Goal: Task Accomplishment & Management: Manage account settings

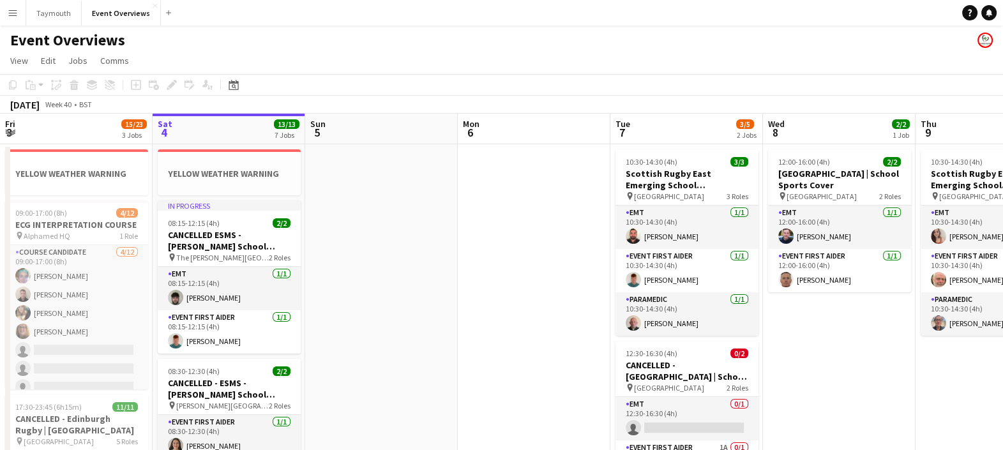
click at [8, 17] on app-icon "Menu" at bounding box center [13, 13] width 10 height 10
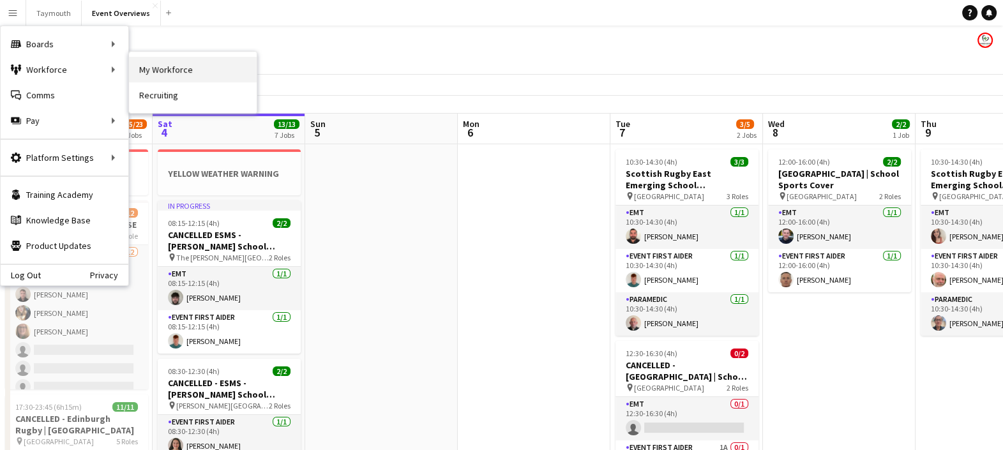
click at [167, 72] on link "My Workforce" at bounding box center [193, 70] width 128 height 26
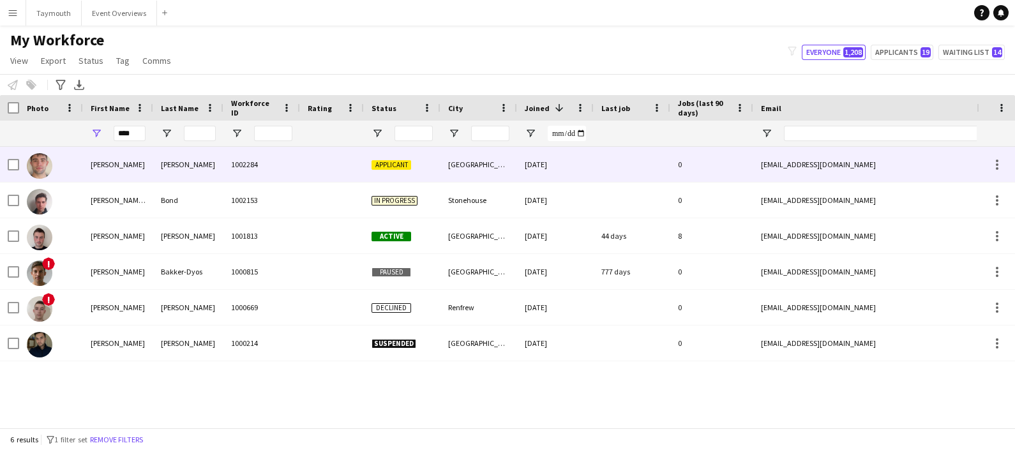
click at [167, 163] on div "[PERSON_NAME]" at bounding box center [188, 164] width 70 height 35
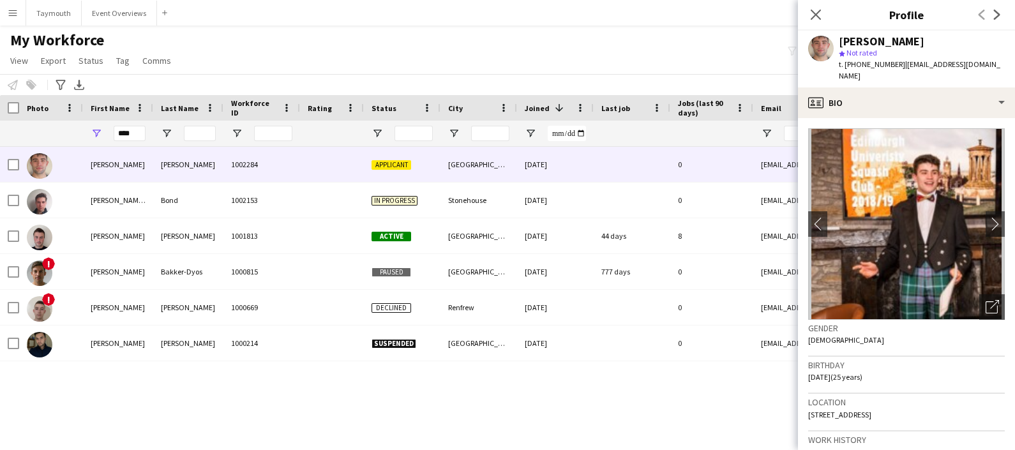
click at [943, 118] on app-crew-profile-bio "chevron-left chevron-right Open photos pop-in Gender Male Birthday 20-06-2000 (…" at bounding box center [906, 284] width 217 height 332
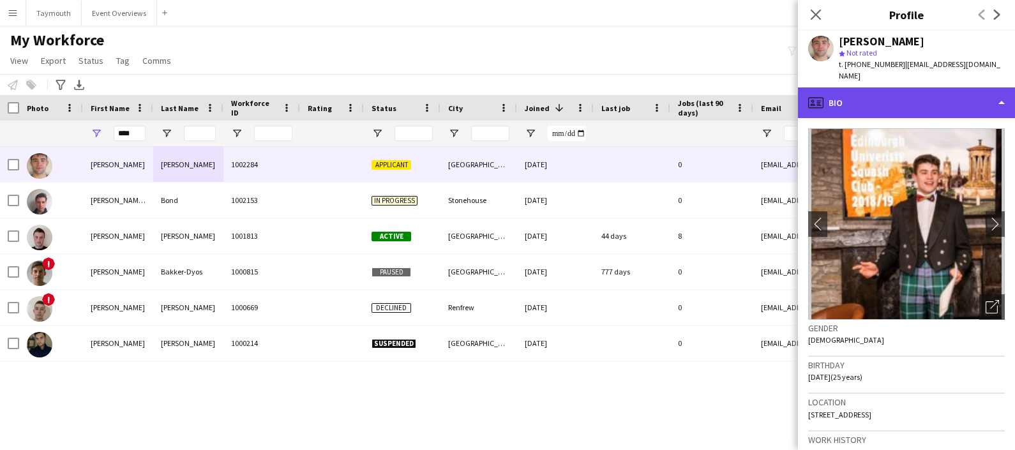
click at [961, 99] on div "profile Bio" at bounding box center [906, 102] width 217 height 31
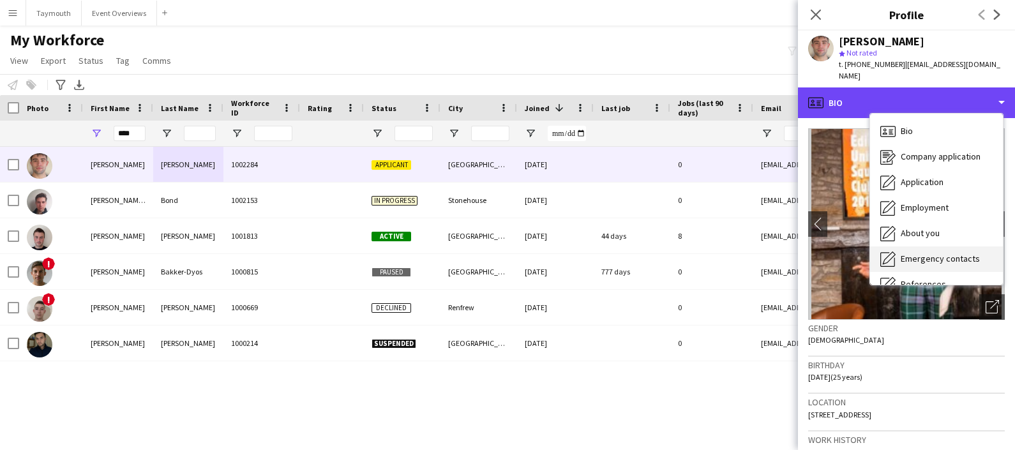
scroll to position [222, 0]
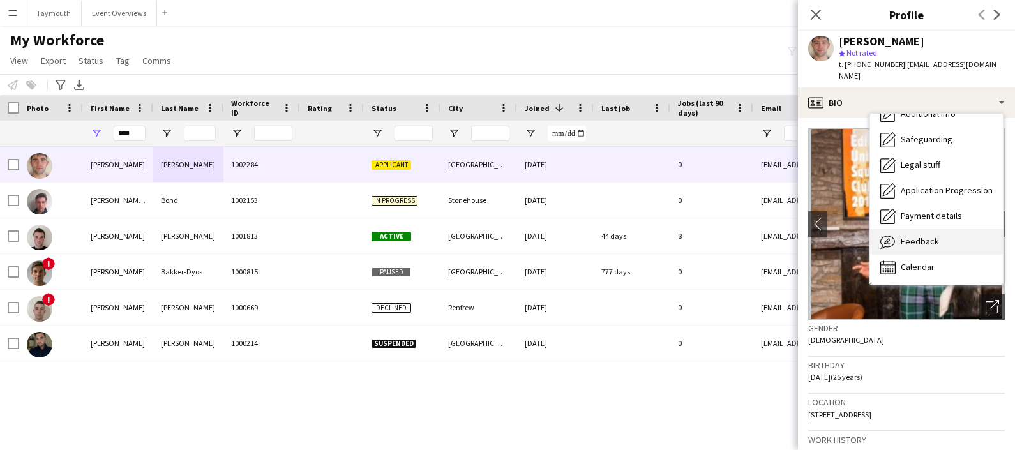
click at [964, 241] on div "Feedback Feedback" at bounding box center [936, 242] width 133 height 26
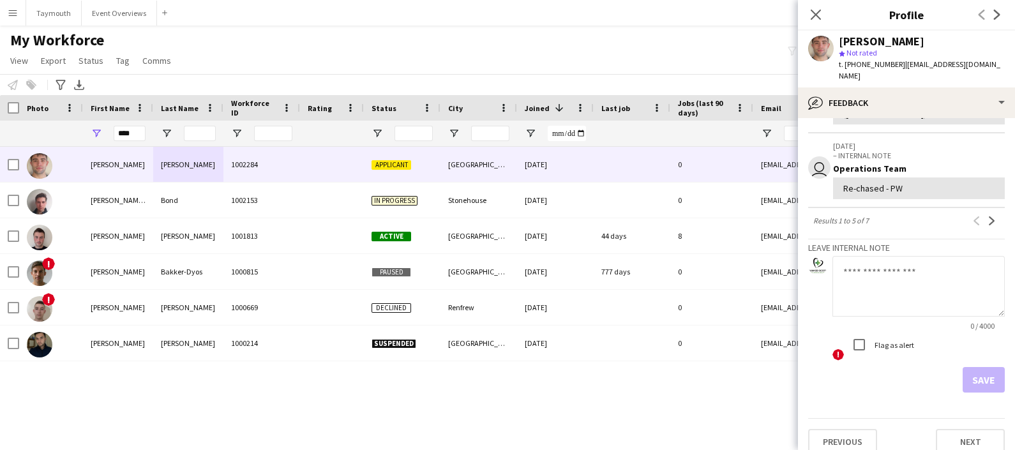
scroll to position [401, 0]
click at [894, 262] on textarea at bounding box center [918, 287] width 172 height 61
type textarea "*"
click at [685, 380] on div "Josh Pritchard 1002284 Applicant Aberdeen 13-06-2025 0 jpritchard957@gmail.com …" at bounding box center [488, 281] width 977 height 269
click at [961, 282] on textarea "**********" at bounding box center [918, 287] width 172 height 61
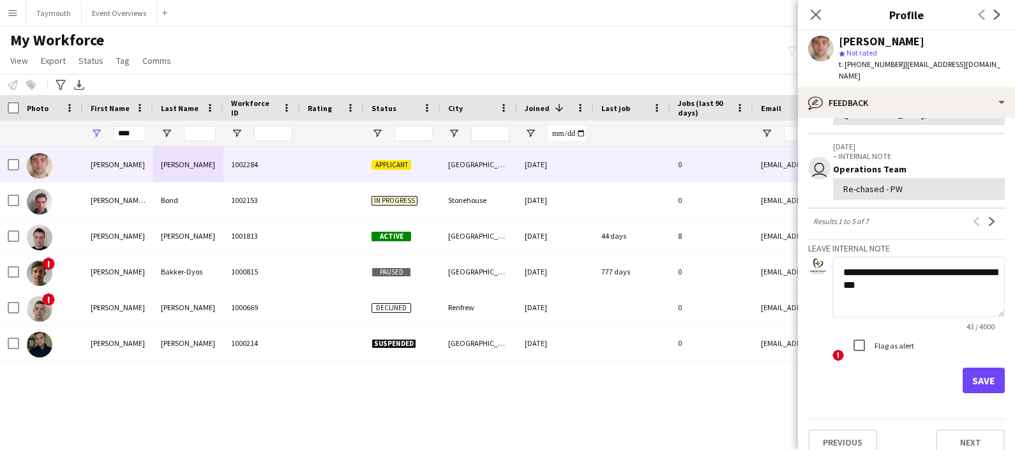
type textarea "**********"
click at [972, 373] on button "Save" at bounding box center [984, 381] width 42 height 26
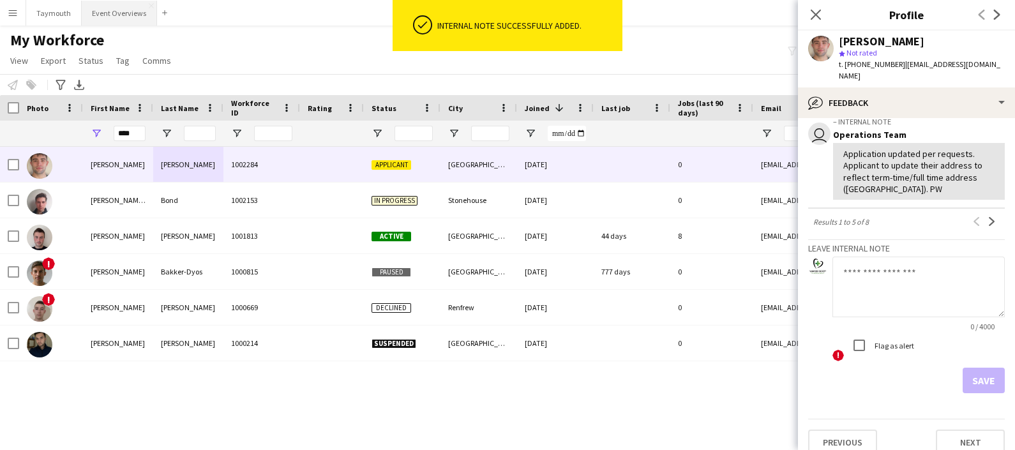
click at [112, 13] on button "Event Overviews Close" at bounding box center [119, 13] width 75 height 25
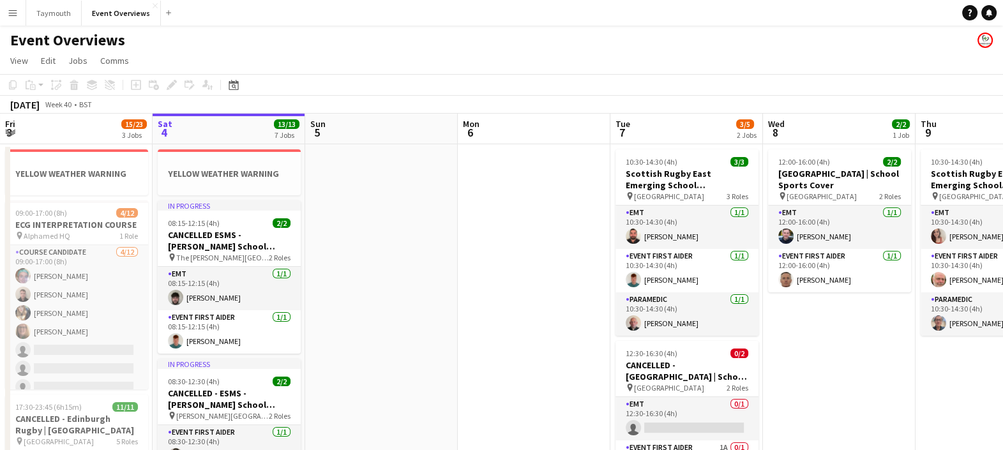
click at [13, 6] on button "Menu" at bounding box center [13, 13] width 26 height 26
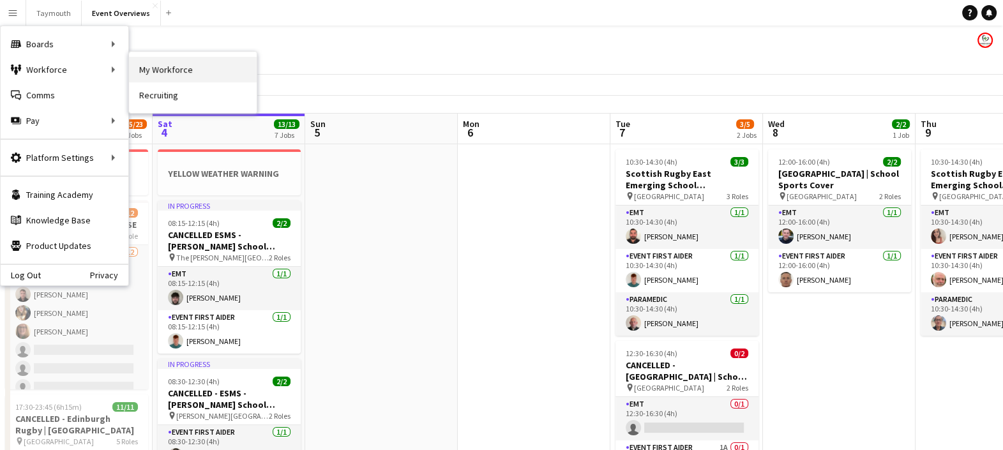
click at [165, 66] on link "My Workforce" at bounding box center [193, 70] width 128 height 26
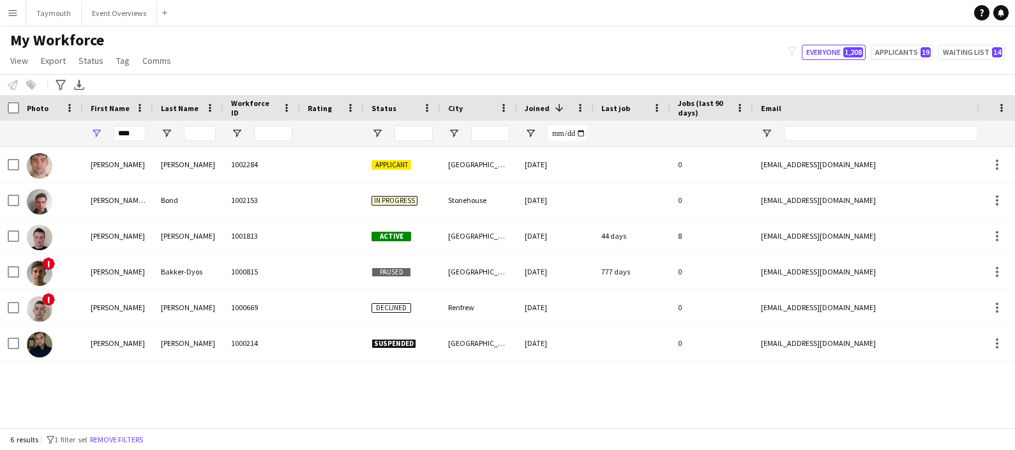
click at [147, 133] on div "****" at bounding box center [118, 134] width 70 height 26
click at [140, 132] on input "****" at bounding box center [130, 133] width 32 height 15
type input "*"
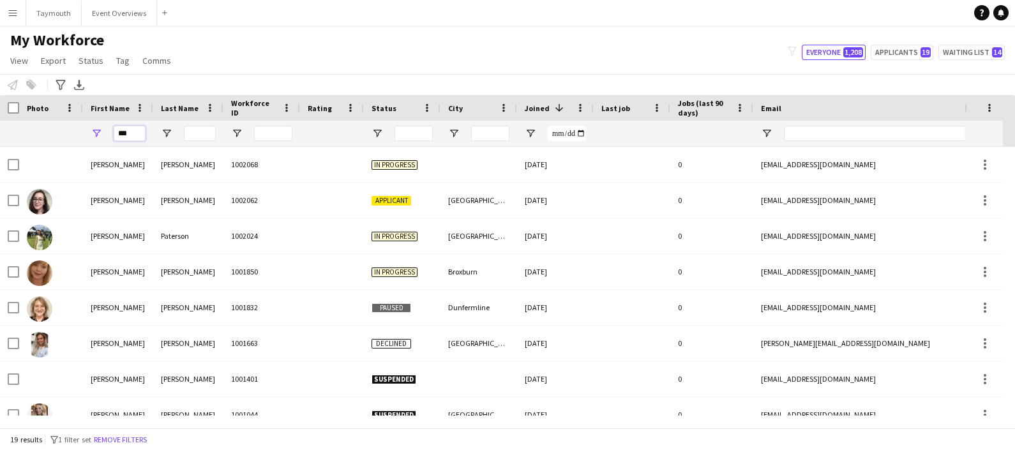
type input "***"
click at [345, 82] on div "Notify workforce Add to tag Select at least one crew to tag him or her. Advance…" at bounding box center [507, 84] width 1015 height 21
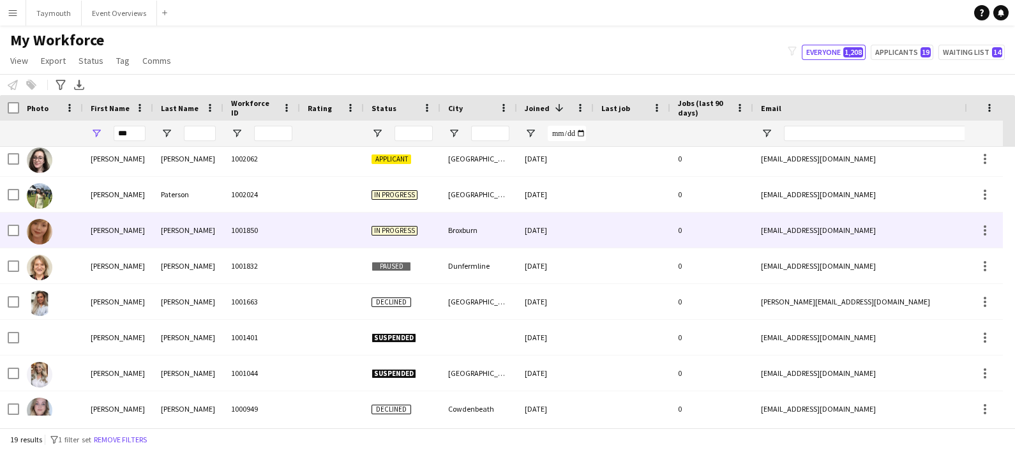
scroll to position [34, 0]
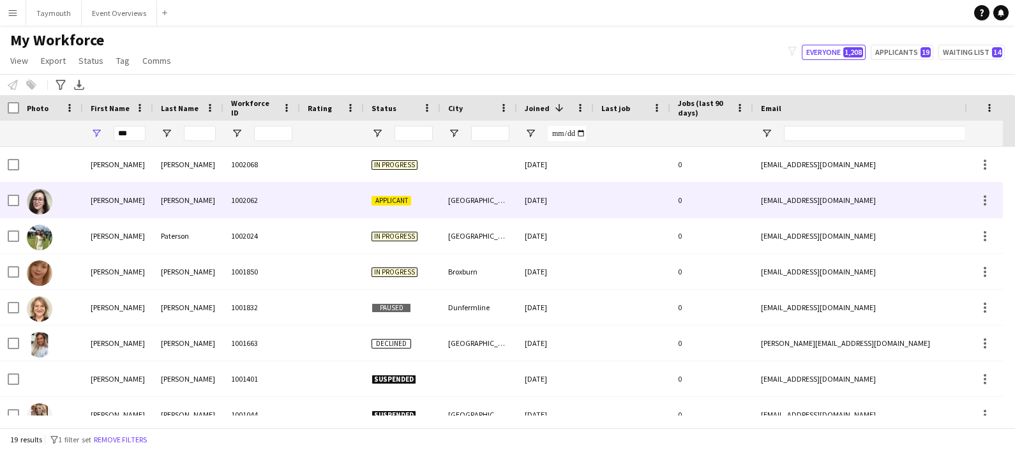
click at [174, 198] on div "[PERSON_NAME]" at bounding box center [188, 200] width 70 height 35
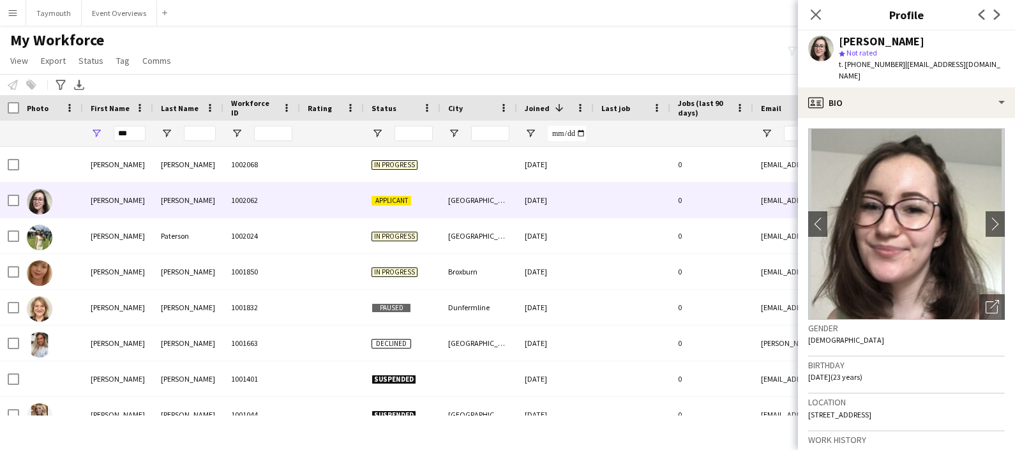
click at [414, 66] on div "My Workforce View Views Default view Active Staff Applications - First Aider Ap…" at bounding box center [507, 52] width 1015 height 43
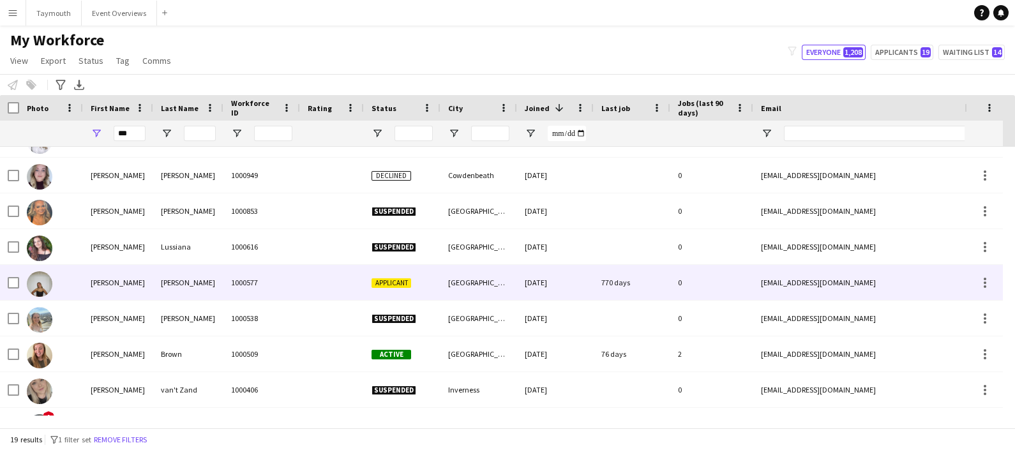
click at [204, 278] on div "[PERSON_NAME]" at bounding box center [188, 282] width 70 height 35
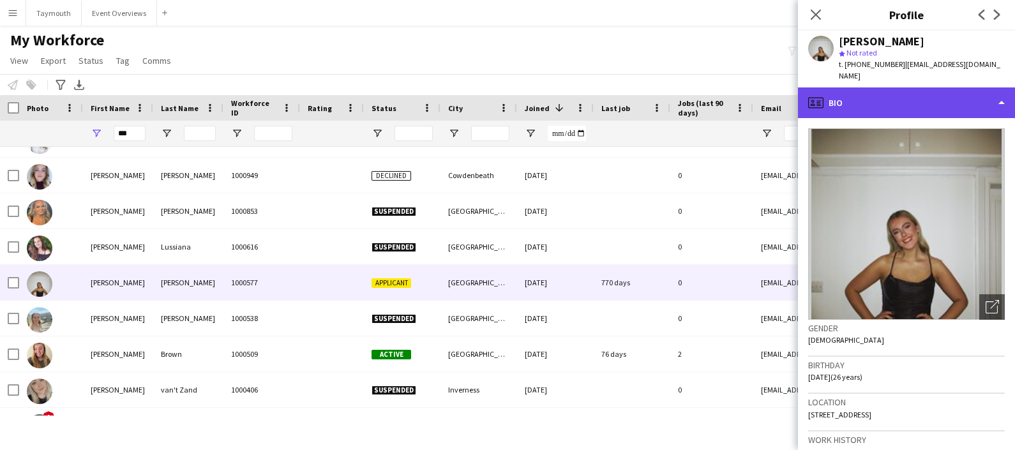
click at [949, 98] on div "profile Bio" at bounding box center [906, 102] width 217 height 31
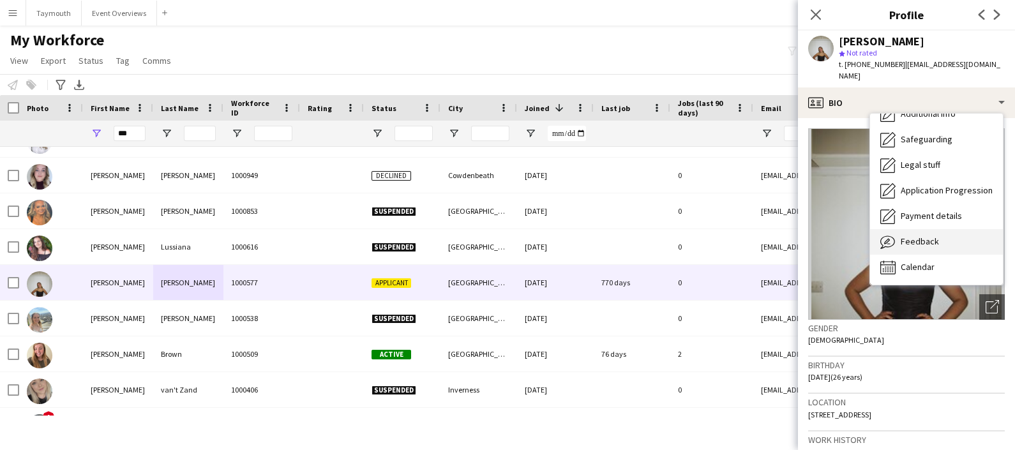
click at [935, 236] on span "Feedback" at bounding box center [920, 241] width 38 height 11
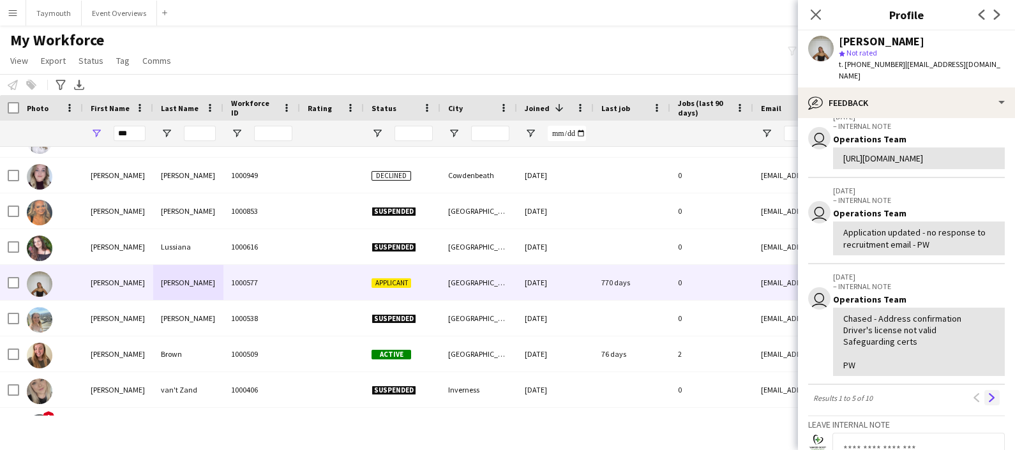
click at [988, 402] on app-icon "Next" at bounding box center [992, 397] width 9 height 9
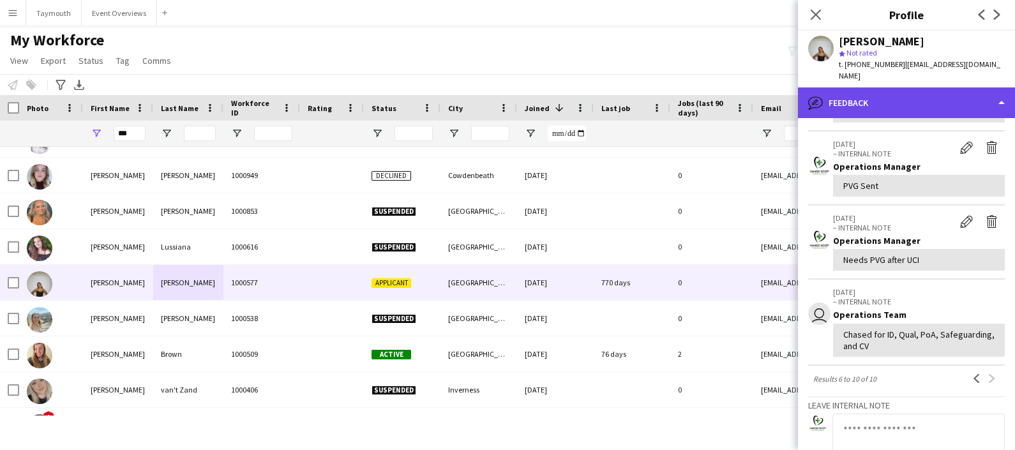
click at [922, 87] on div "bubble-pencil Feedback" at bounding box center [906, 102] width 217 height 31
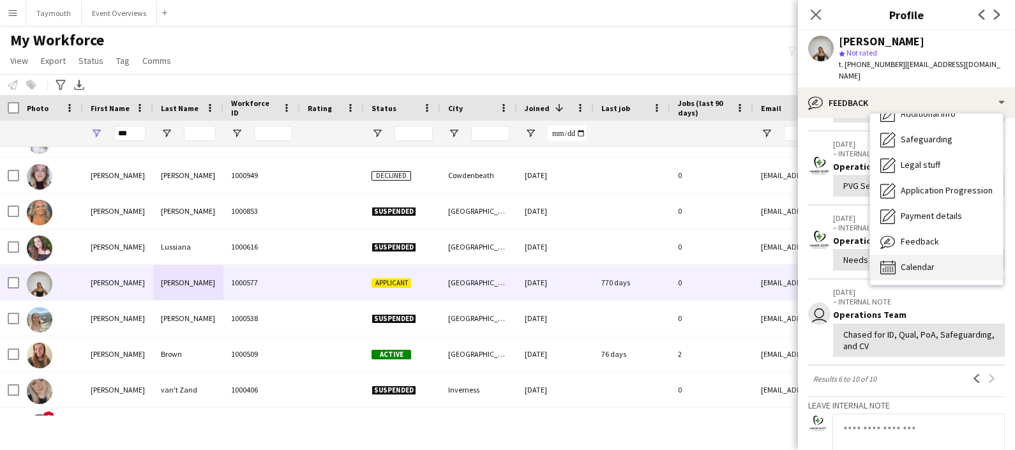
click at [940, 258] on div "Calendar Calendar" at bounding box center [936, 268] width 133 height 26
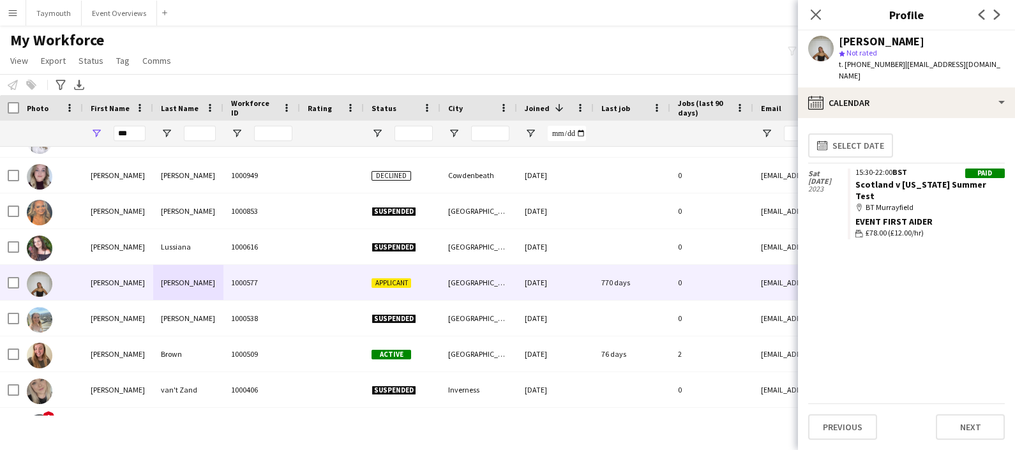
click at [949, 118] on app-calendar-tab "calendar-full Select date [DATE] Paid 15:30-22:00 BST [GEOGRAPHIC_DATA] v [US_S…" at bounding box center [906, 284] width 217 height 332
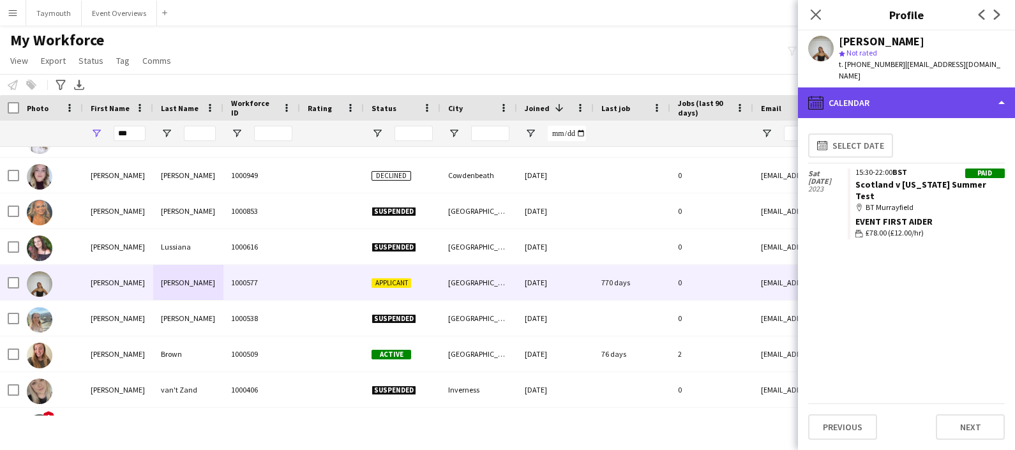
click at [951, 96] on div "calendar-full Calendar" at bounding box center [906, 102] width 217 height 31
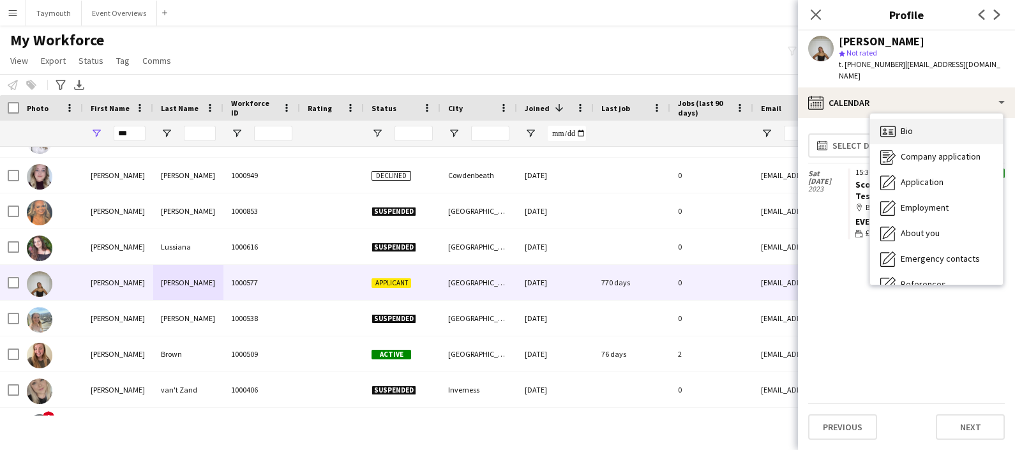
click at [928, 121] on div "Bio Bio" at bounding box center [936, 132] width 133 height 26
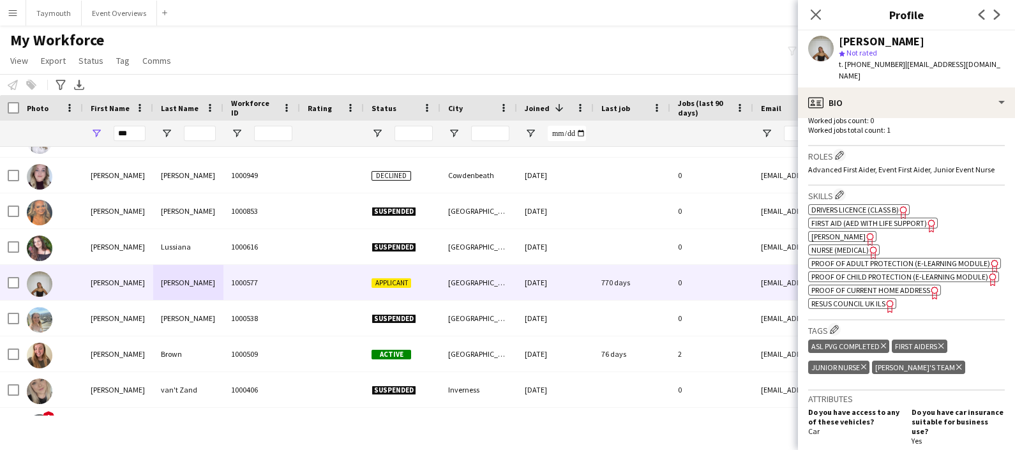
click at [827, 232] on span "[PERSON_NAME]" at bounding box center [838, 237] width 54 height 10
click at [855, 245] on span "Nurse (Medical)" at bounding box center [839, 250] width 57 height 10
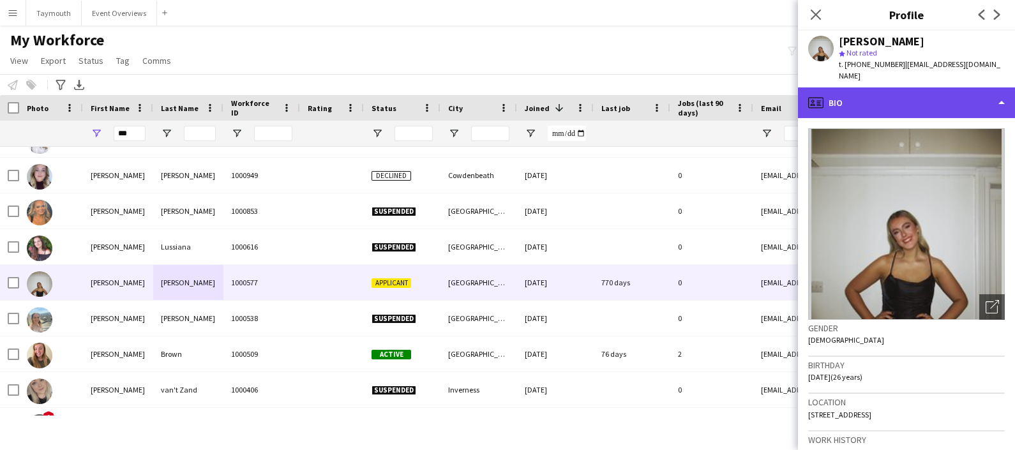
click at [933, 103] on div "profile Bio" at bounding box center [906, 102] width 217 height 31
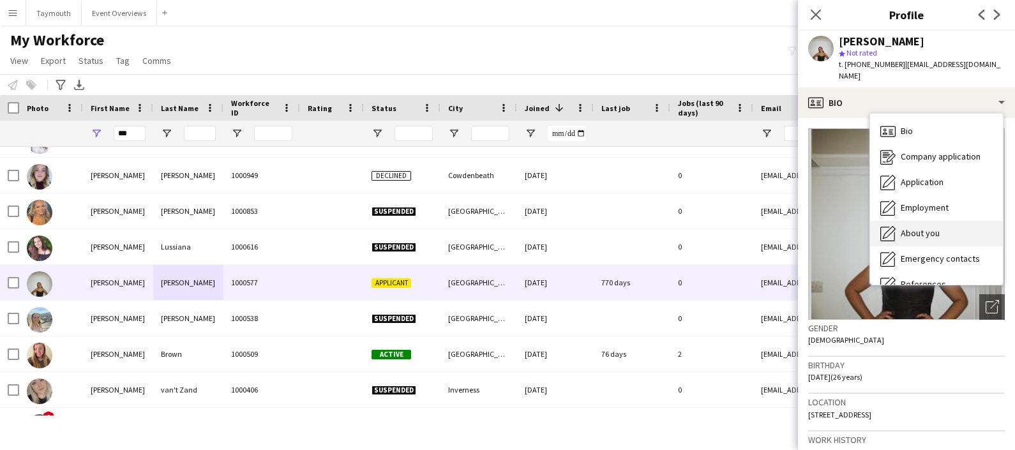
click at [929, 221] on div "About you About you" at bounding box center [936, 234] width 133 height 26
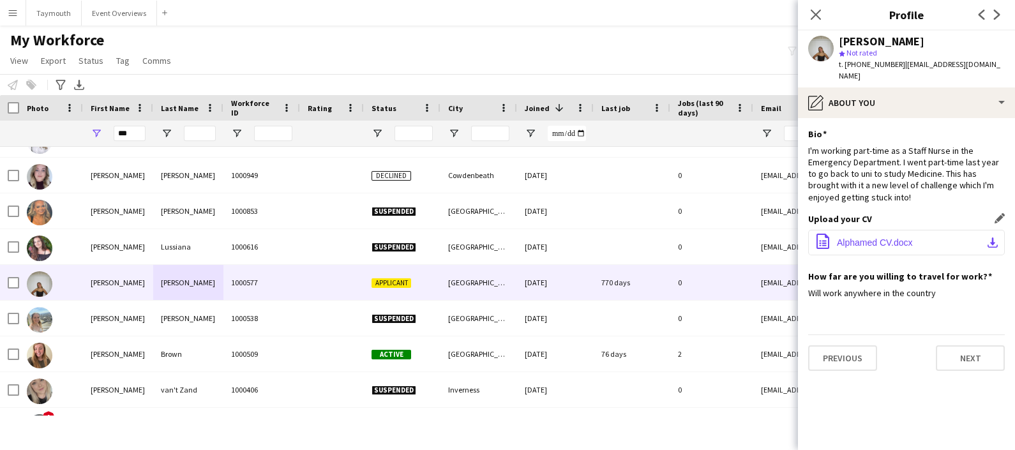
click at [874, 237] on span "Alphamed CV.docx" at bounding box center [875, 242] width 76 height 10
click at [816, 17] on icon "Close pop-in" at bounding box center [815, 14] width 12 height 12
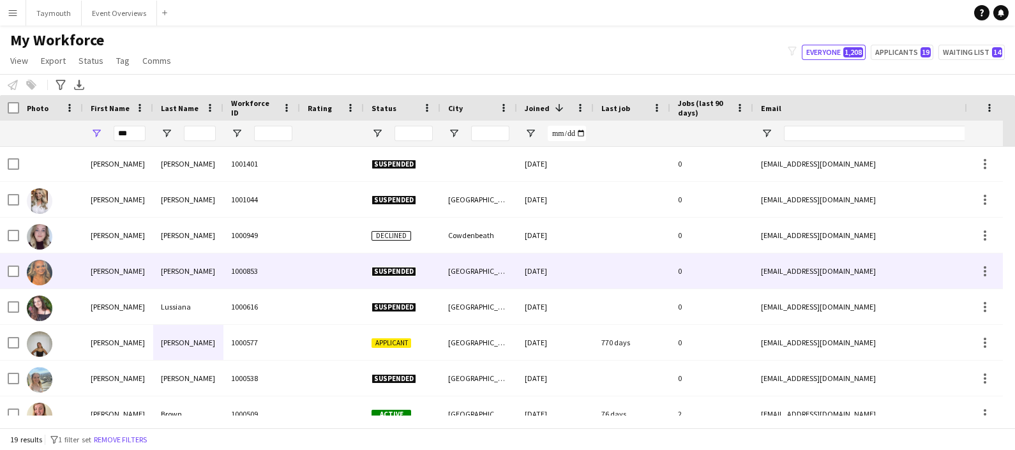
scroll to position [216, 0]
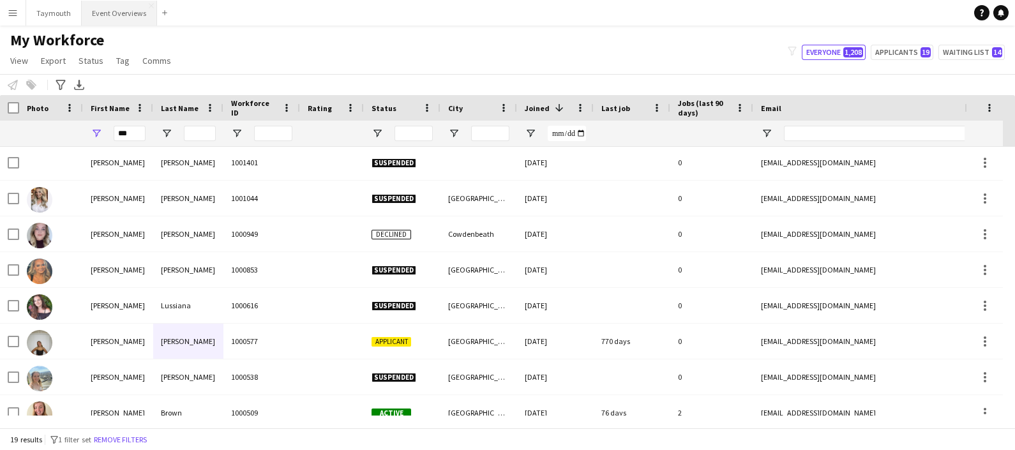
click at [111, 11] on button "Event Overviews Close" at bounding box center [119, 13] width 75 height 25
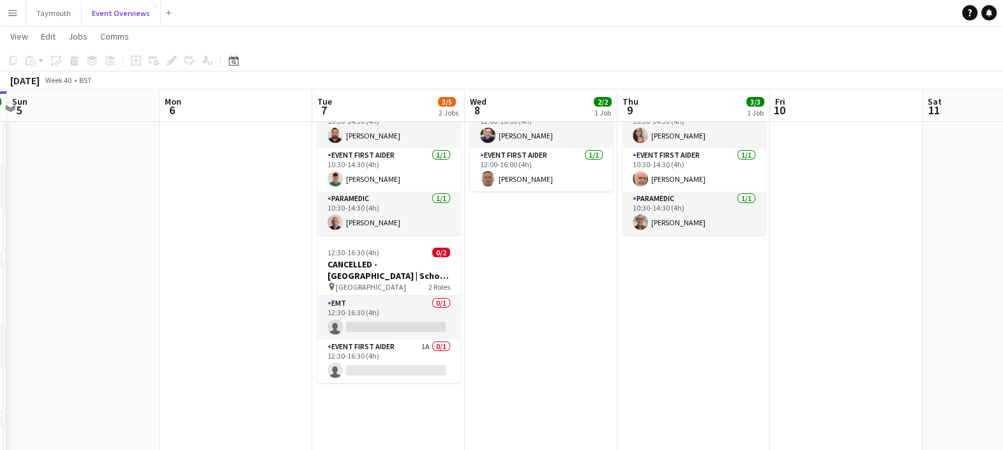
scroll to position [112, 0]
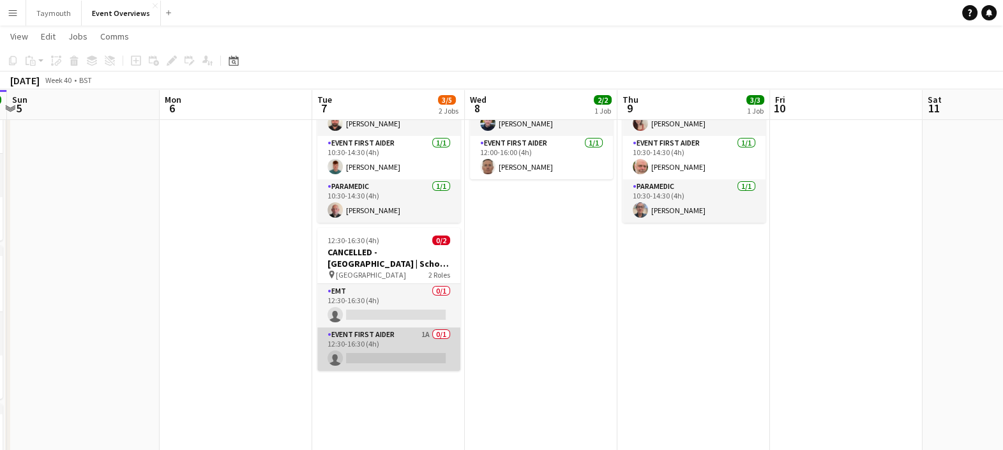
click at [395, 357] on app-card-role "Event First Aider 1A 0/1 12:30-16:30 (4h) single-neutral-actions" at bounding box center [388, 348] width 143 height 43
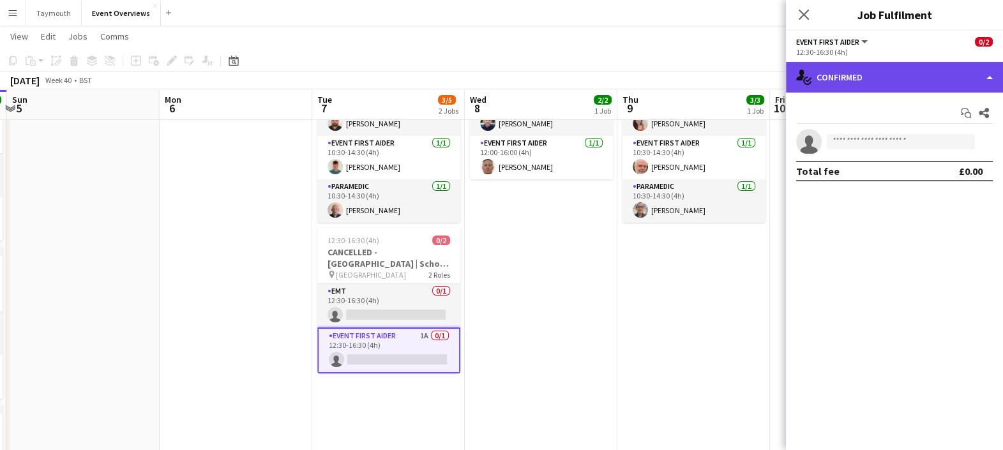
click at [871, 80] on div "single-neutral-actions-check-2 Confirmed" at bounding box center [894, 77] width 217 height 31
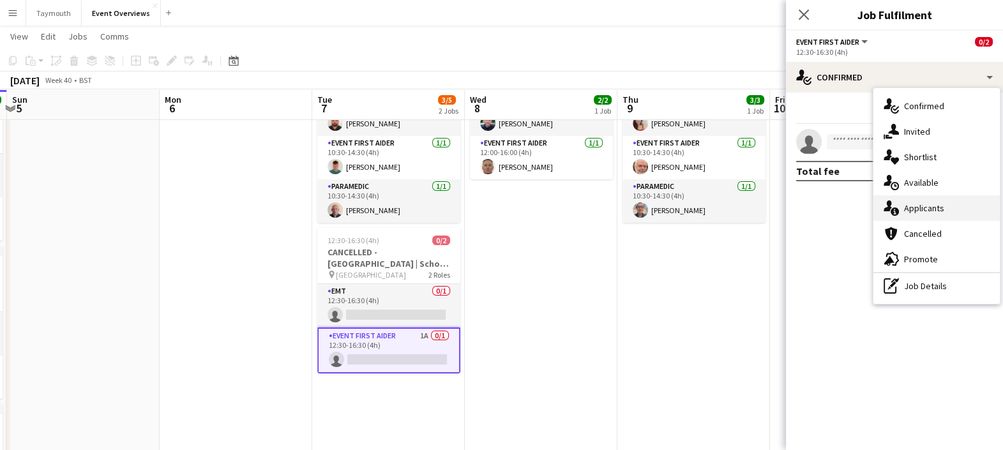
click at [910, 205] on span "Applicants" at bounding box center [924, 207] width 40 height 11
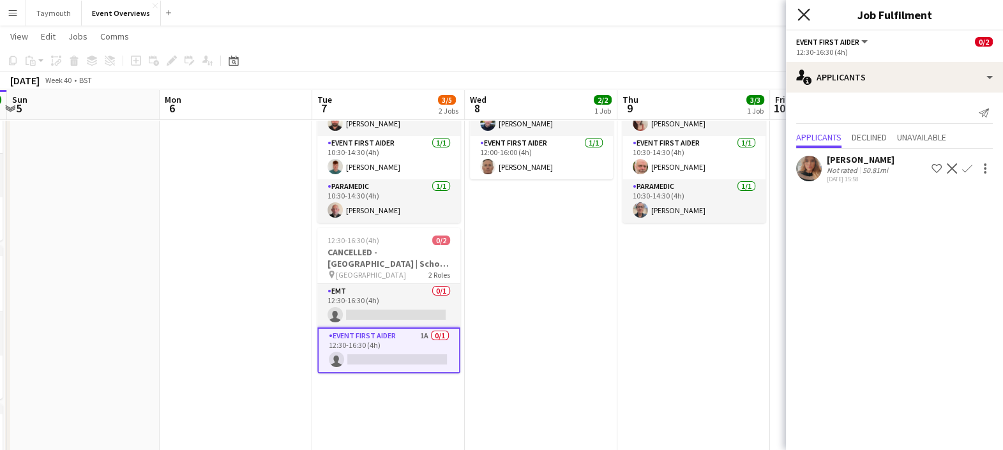
click at [801, 16] on icon at bounding box center [803, 14] width 12 height 12
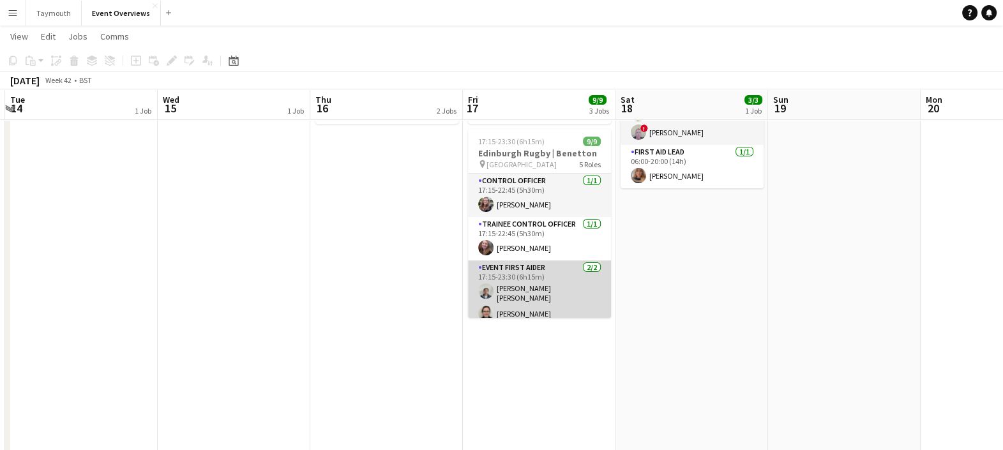
scroll to position [146, 0]
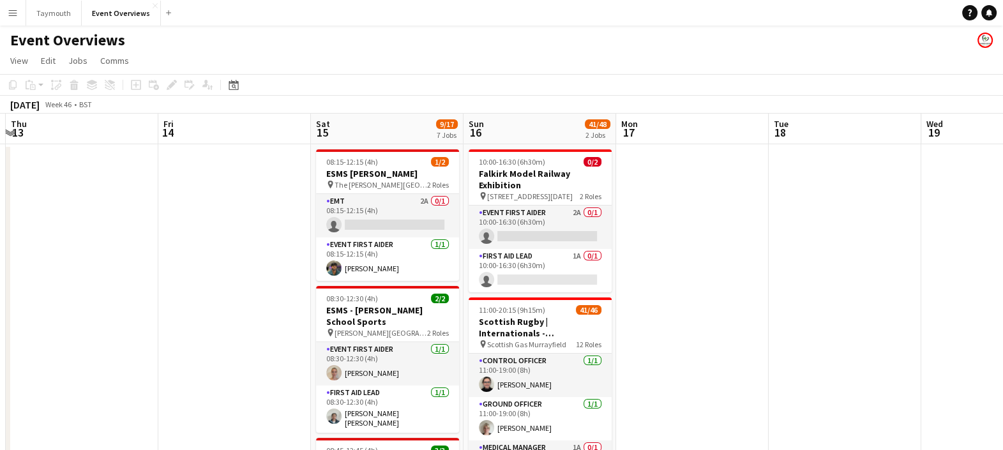
scroll to position [0, 455]
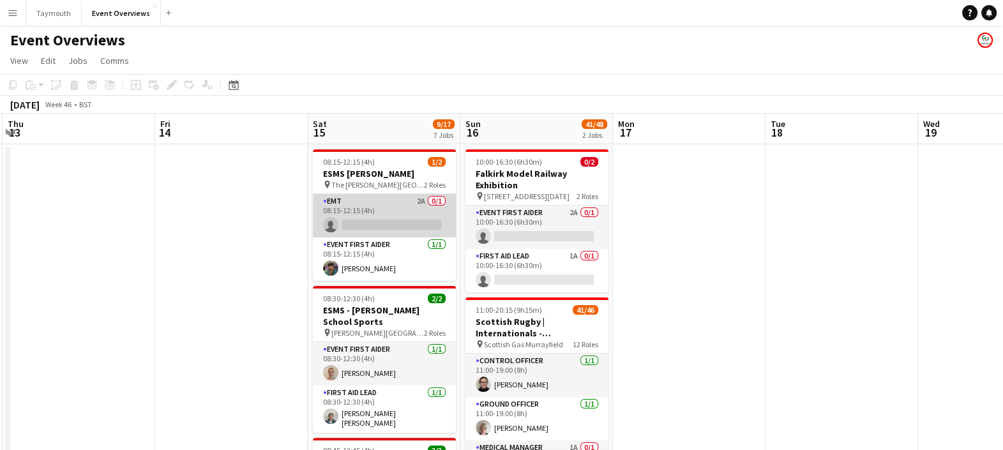
click at [401, 210] on app-card-role "EMT 2A 0/1 08:15-12:15 (4h) single-neutral-actions" at bounding box center [384, 215] width 143 height 43
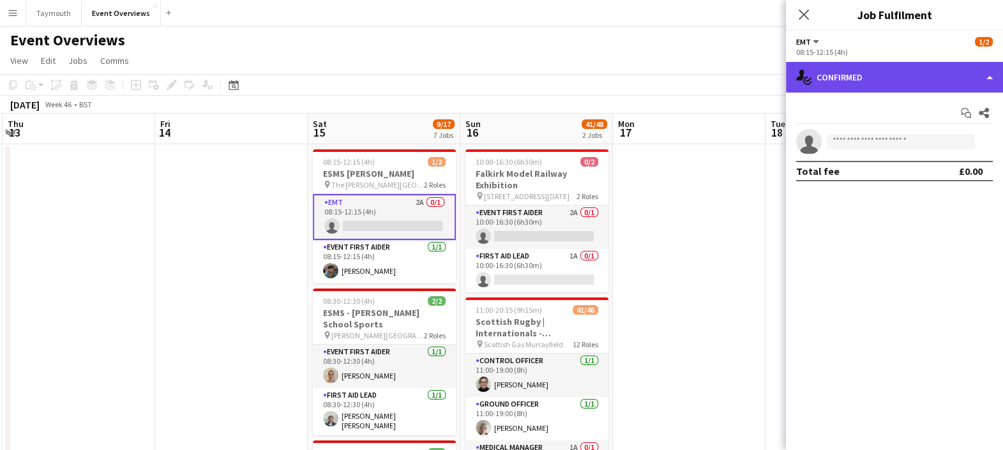
click at [838, 80] on div "single-neutral-actions-check-2 Confirmed" at bounding box center [894, 77] width 217 height 31
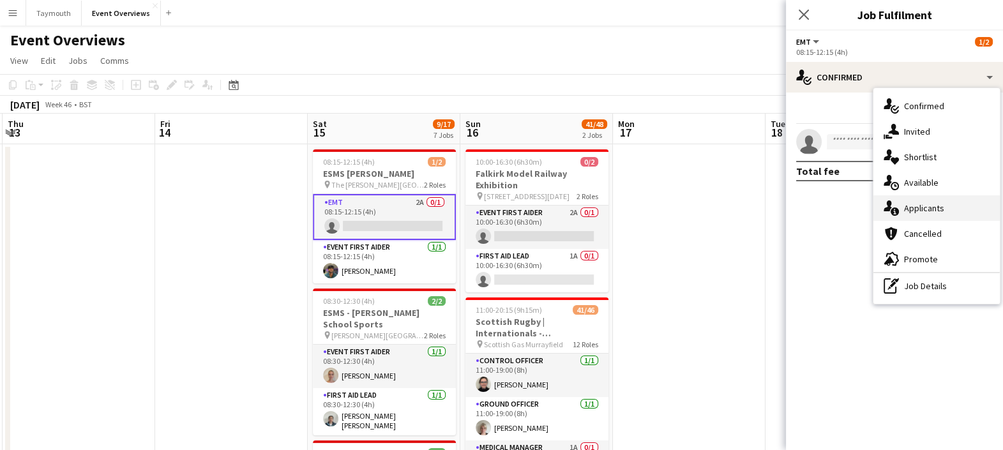
click at [900, 203] on div "single-neutral-actions-information Applicants" at bounding box center [936, 208] width 126 height 26
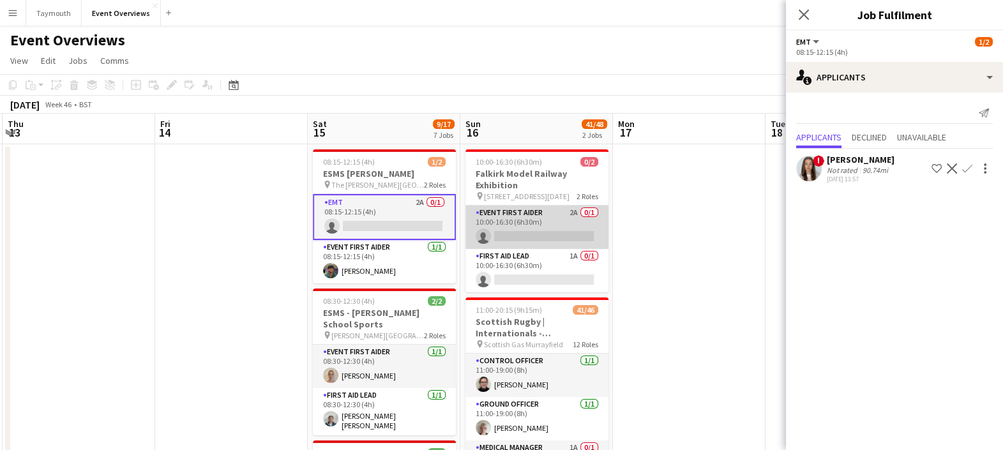
click at [533, 217] on app-card-role "Event First Aider 2A 0/1 10:00-16:30 (6h30m) single-neutral-actions" at bounding box center [536, 227] width 143 height 43
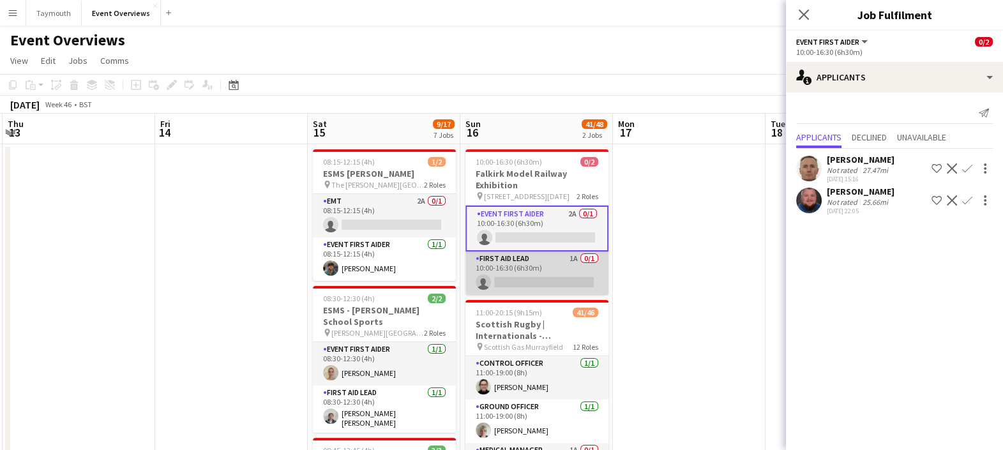
click at [553, 262] on app-card-role "First Aid Lead 1A 0/1 10:00-16:30 (6h30m) single-neutral-actions" at bounding box center [536, 273] width 143 height 43
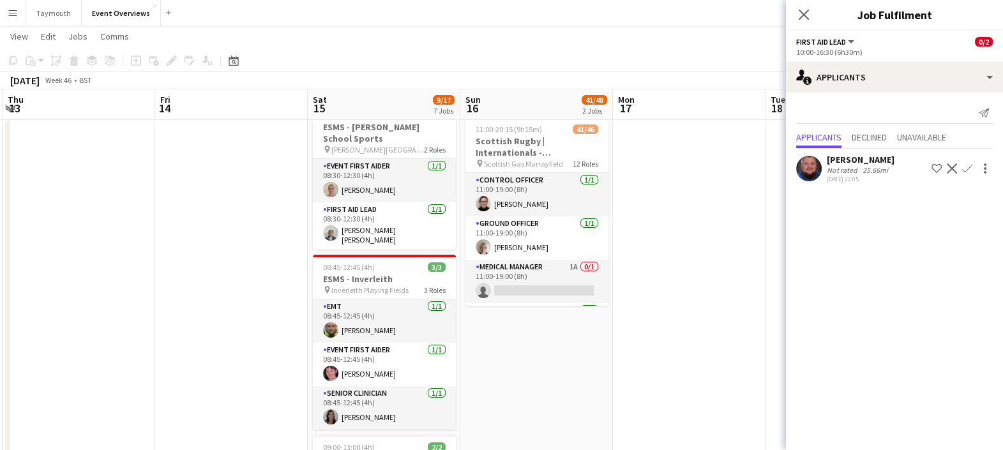
scroll to position [15, 0]
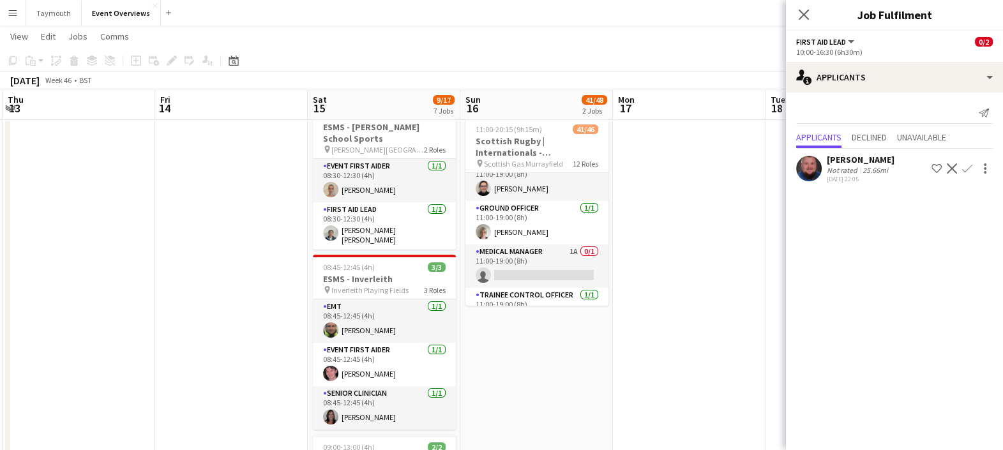
click at [553, 262] on app-card-role "Medical Manager 1A 0/1 11:00-19:00 (8h) single-neutral-actions" at bounding box center [536, 265] width 143 height 43
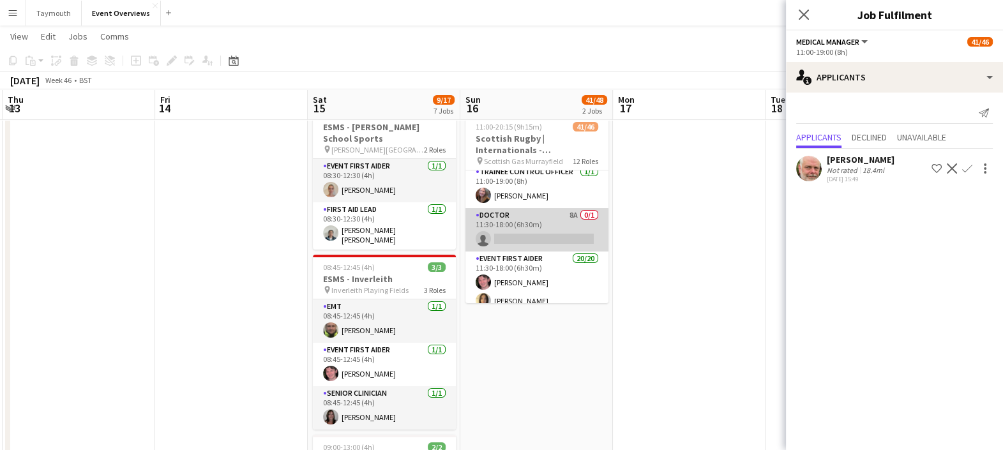
click at [543, 224] on app-card-role "Doctor 8A 0/1 11:30-18:00 (6h30m) single-neutral-actions" at bounding box center [536, 229] width 143 height 43
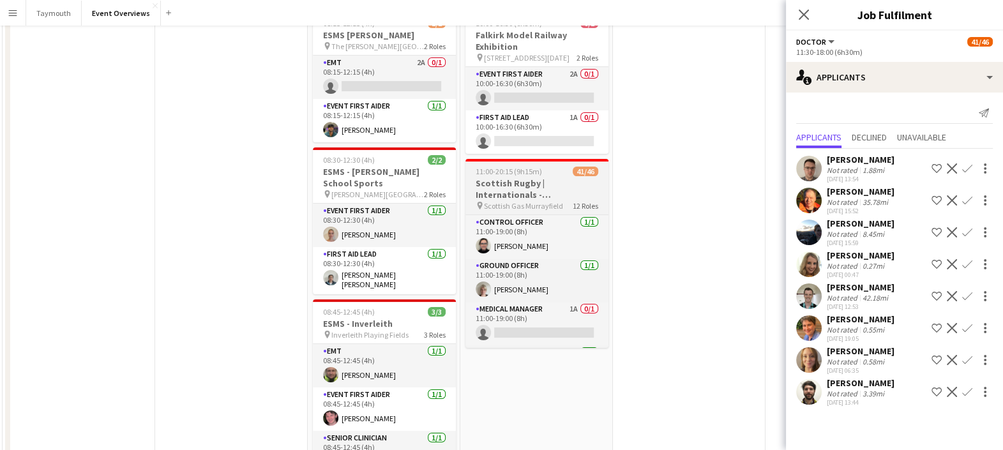
scroll to position [0, 0]
